Goal: Check status

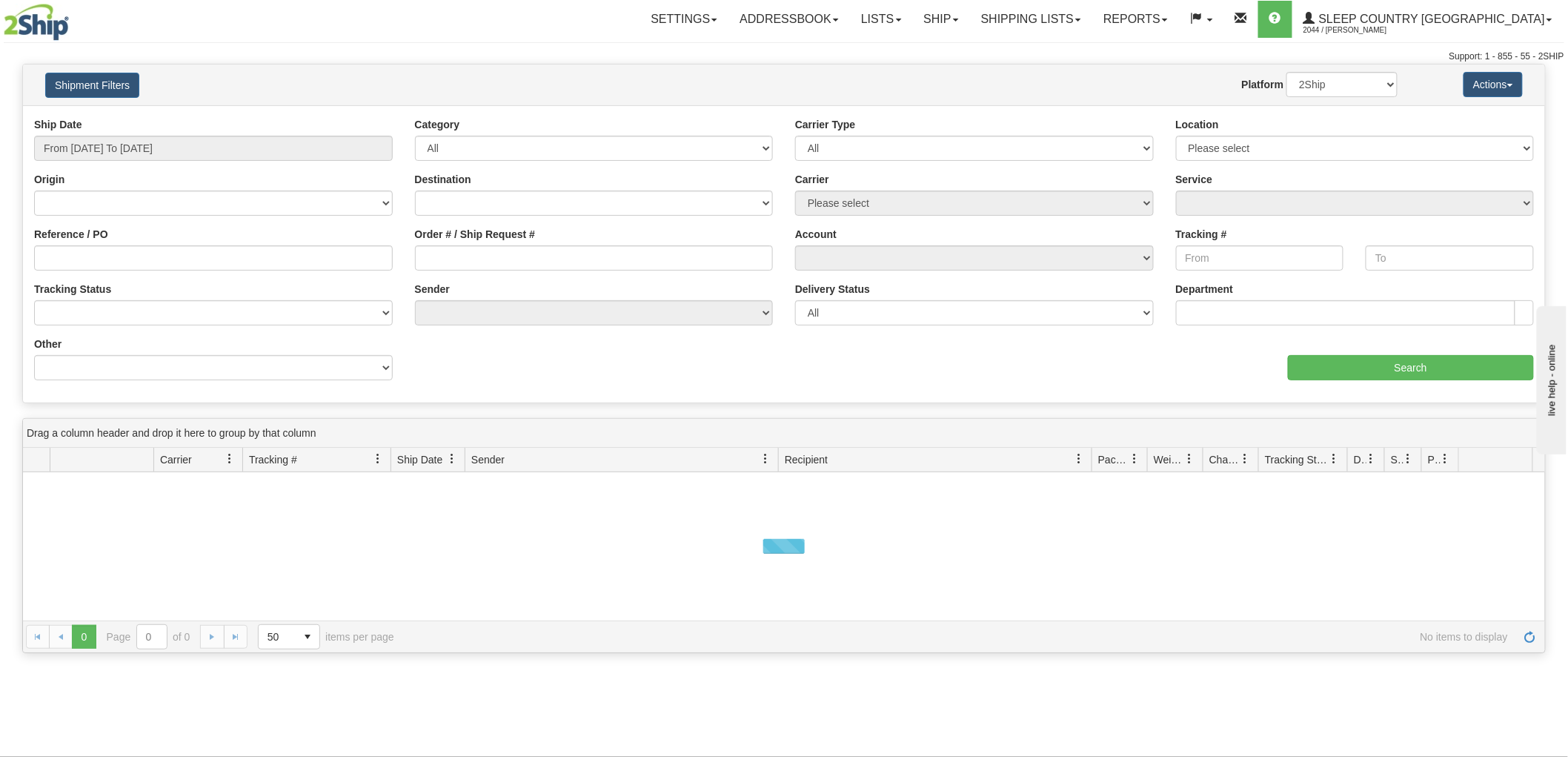
drag, startPoint x: 162, startPoint y: 130, endPoint x: 160, endPoint y: 141, distance: 11.2
click at [161, 130] on div "Ship Date From [DATE] To [DATE]" at bounding box center [214, 138] width 359 height 44
click at [159, 141] on input "From [DATE] To [DATE]" at bounding box center [214, 148] width 359 height 25
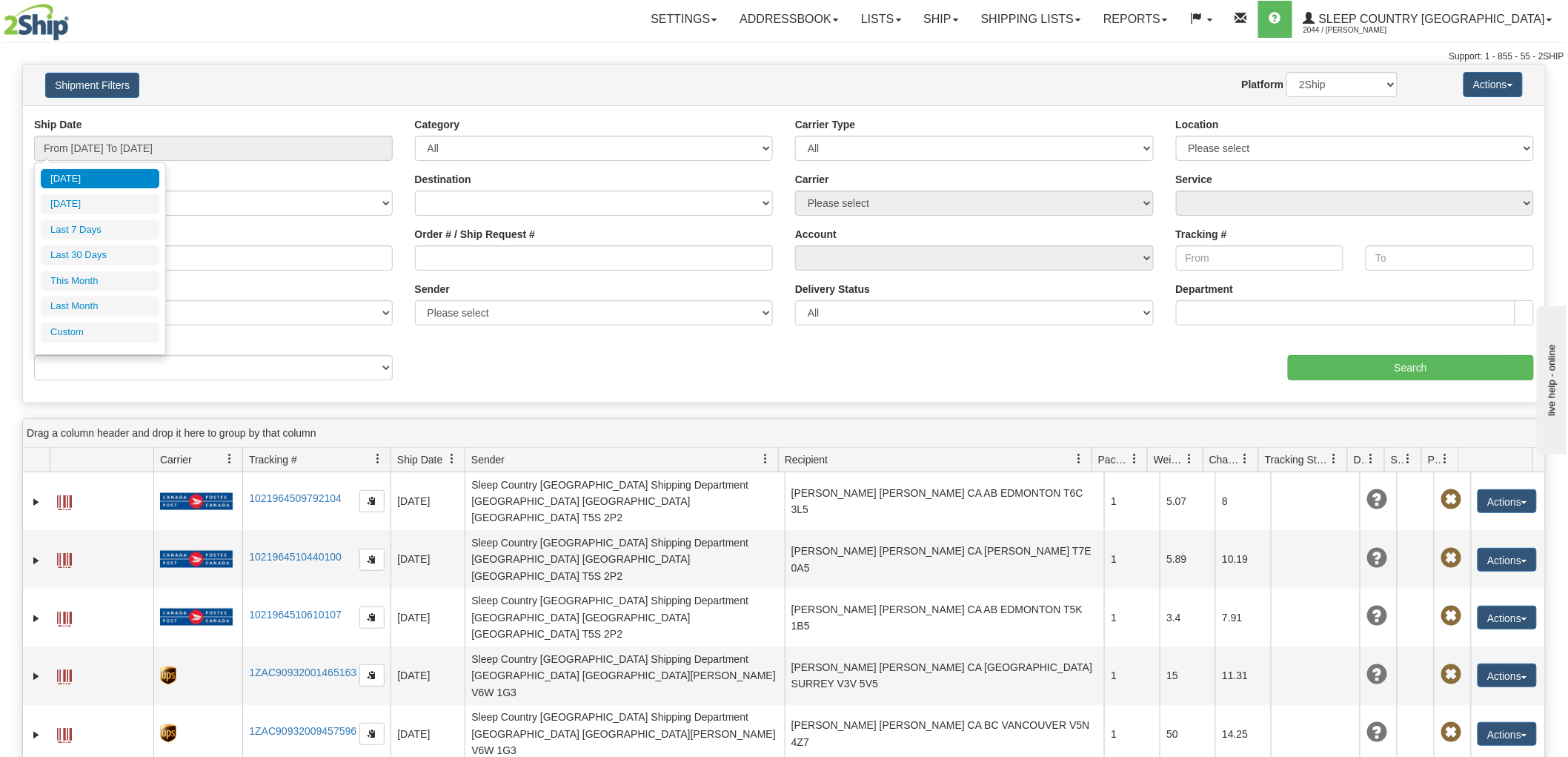
click at [95, 257] on li "Last 30 Days" at bounding box center [99, 255] width 118 height 20
type input "From [DATE] To [DATE]"
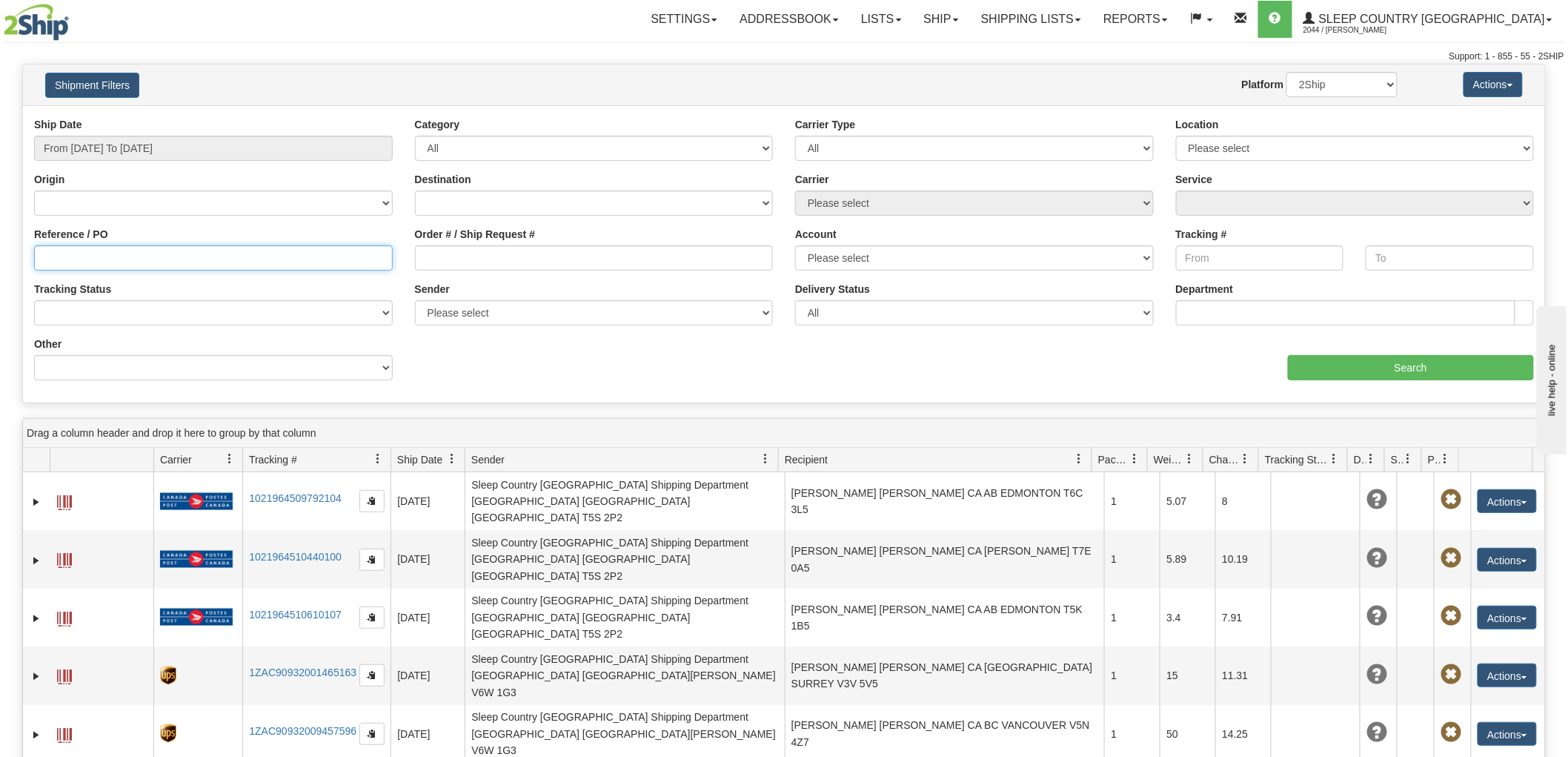
drag, startPoint x: 95, startPoint y: 261, endPoint x: 105, endPoint y: 261, distance: 10.0
click at [95, 260] on input "Reference / PO" at bounding box center [214, 257] width 359 height 25
paste input "9000H975824"
type input "9000H975824"
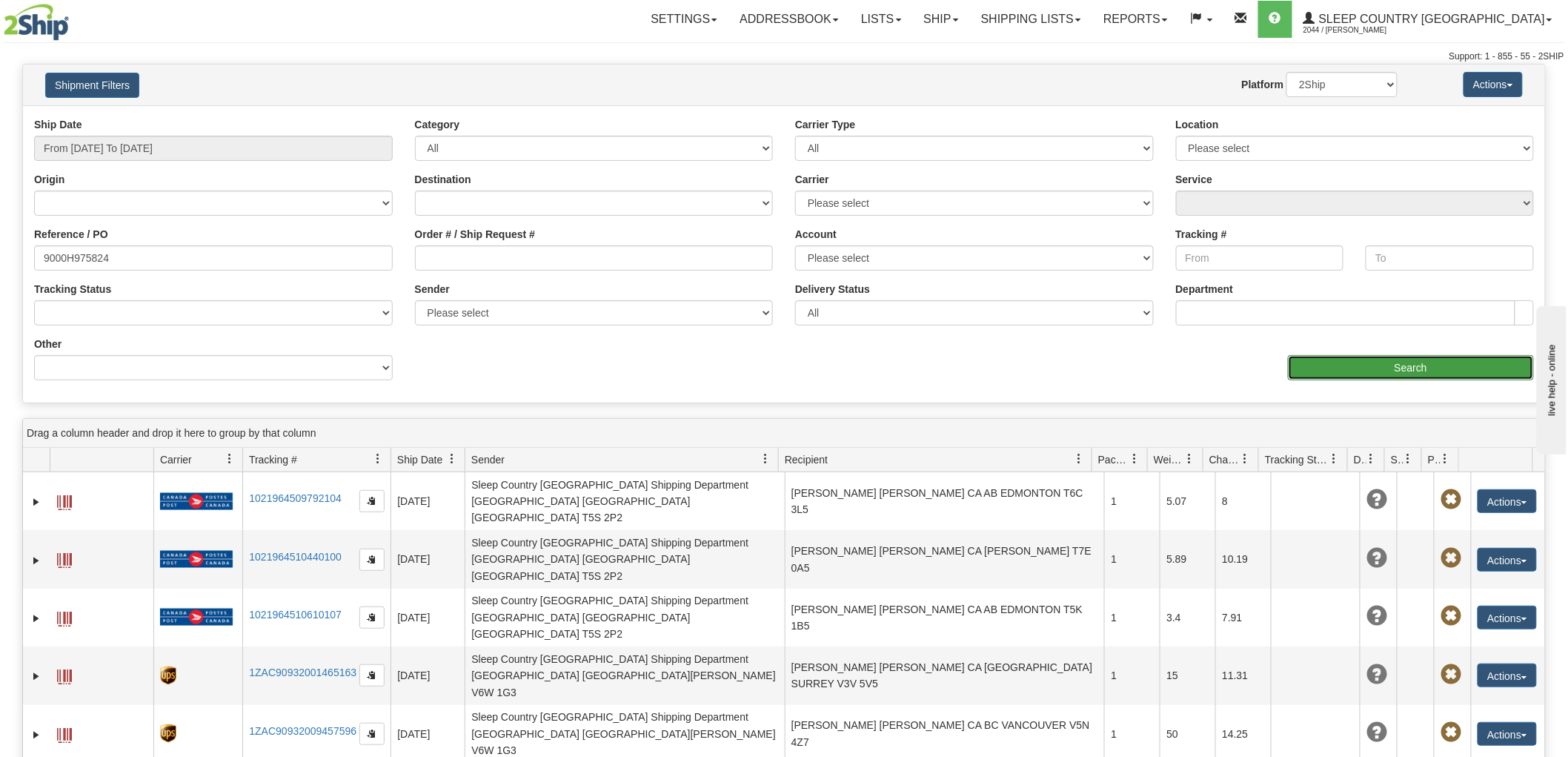
click at [1376, 361] on input "Search" at bounding box center [1411, 367] width 246 height 25
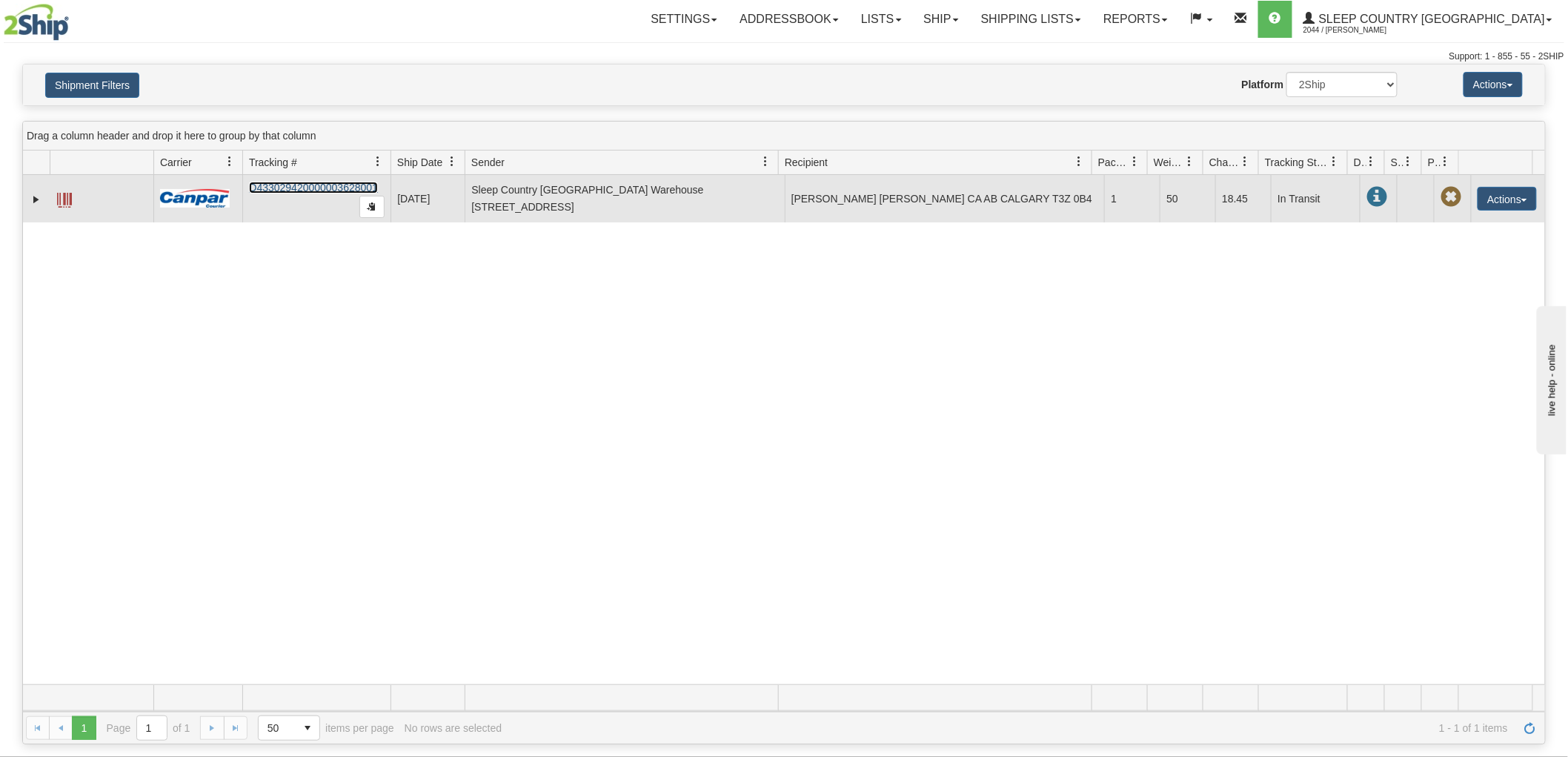
click at [318, 186] on link "D433029420000003628001" at bounding box center [313, 188] width 129 height 12
